Goal: Transaction & Acquisition: Download file/media

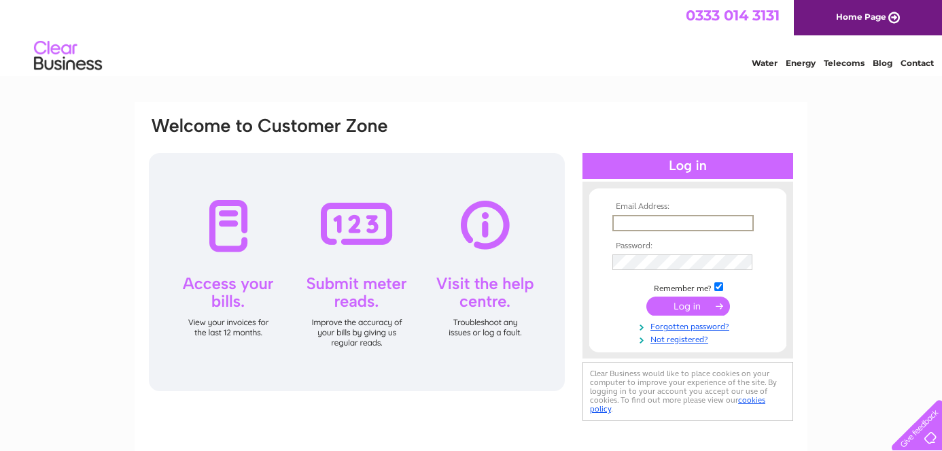
type input "mandy@etcetcetc.co.uk"
click at [688, 305] on input "submit" at bounding box center [688, 305] width 84 height 19
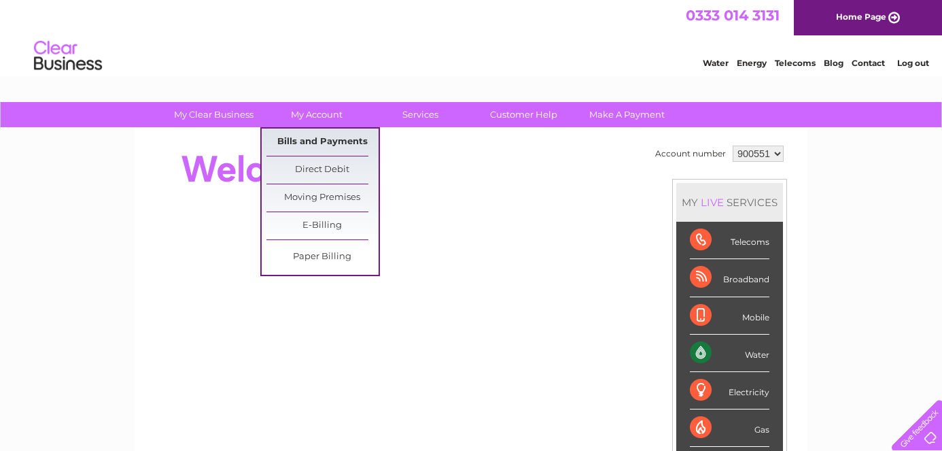
click at [331, 141] on link "Bills and Payments" at bounding box center [322, 141] width 112 height 27
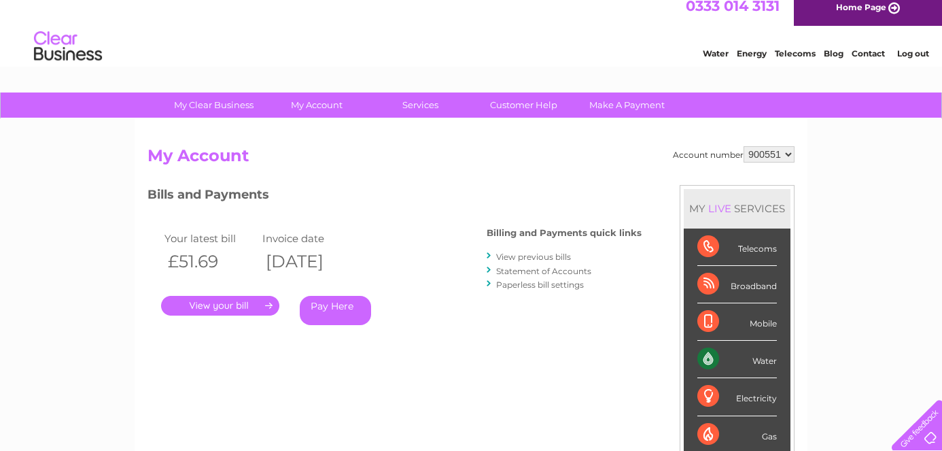
scroll to position [10, 0]
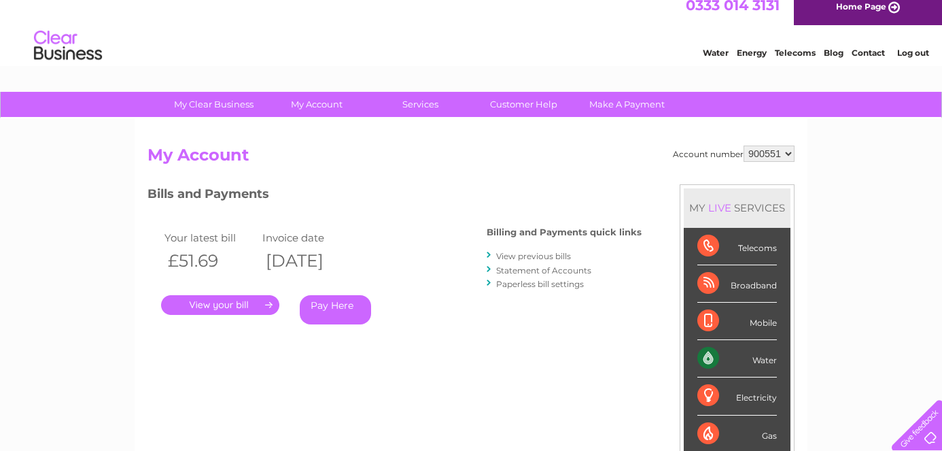
click at [555, 255] on link "View previous bills" at bounding box center [533, 256] width 75 height 10
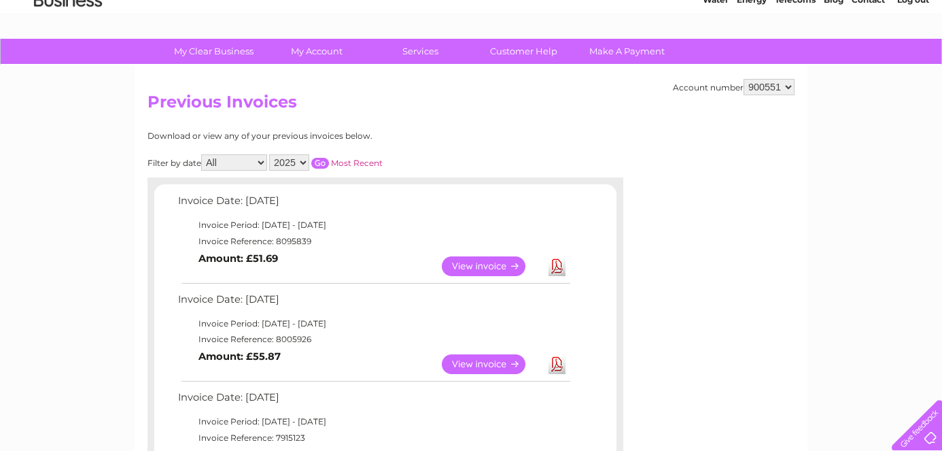
scroll to position [69, 0]
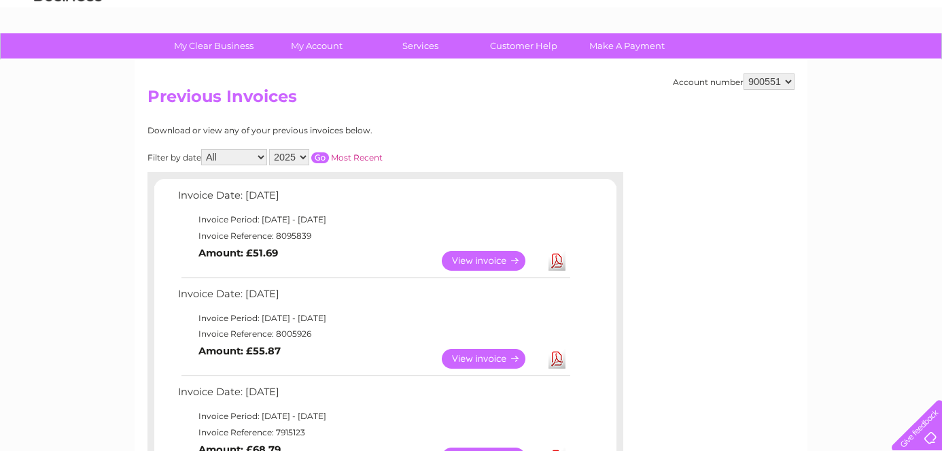
click at [557, 349] on link "Download" at bounding box center [557, 359] width 17 height 20
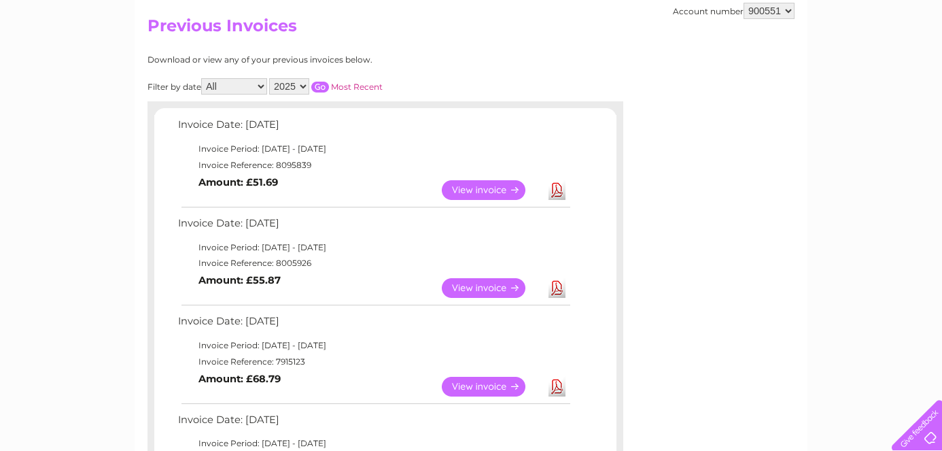
scroll to position [141, 0]
click at [561, 381] on link "Download" at bounding box center [557, 385] width 17 height 20
